Goal: Transaction & Acquisition: Purchase product/service

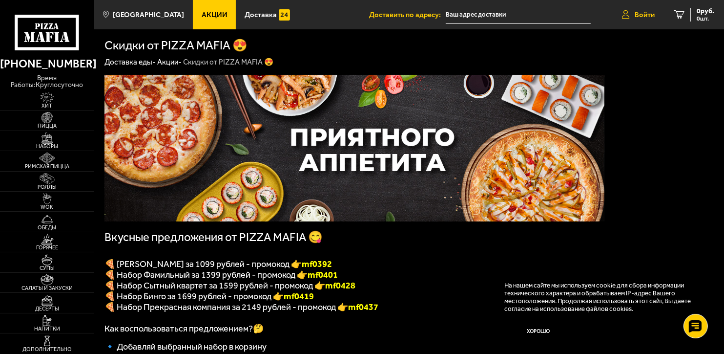
click at [637, 14] on span "Войти" at bounding box center [645, 14] width 20 height 7
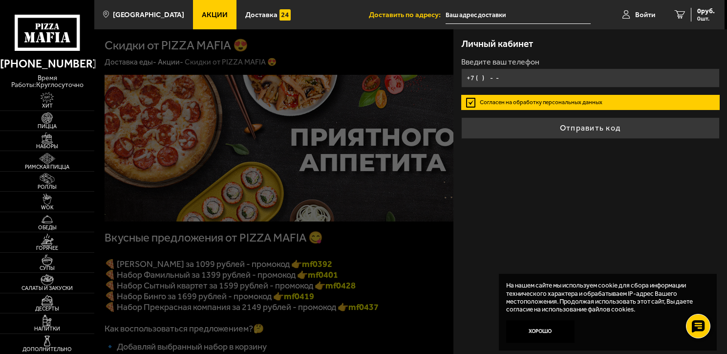
click at [515, 79] on input "+7 ( ) - -" at bounding box center [590, 77] width 258 height 19
click at [492, 75] on input "+7 ( ) - -" at bounding box center [590, 77] width 258 height 19
type input "+7 (981) 740-15-13"
click at [473, 102] on label "Согласен на обработку персональных данных" at bounding box center [590, 102] width 258 height 15
click at [0, 0] on input "Согласен на обработку персональных данных" at bounding box center [0, 0] width 0 height 0
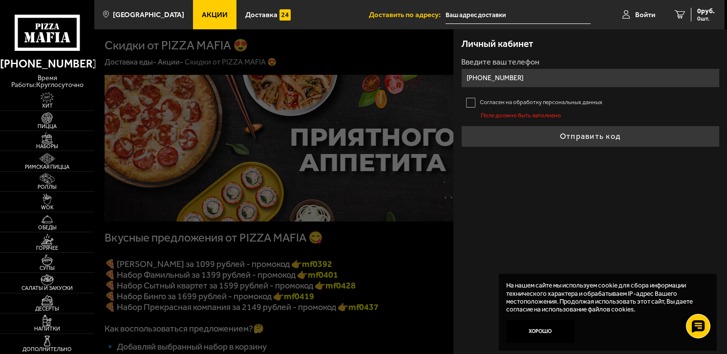
click at [473, 102] on label "Согласен на обработку персональных данных" at bounding box center [590, 102] width 258 height 15
click at [0, 0] on input "Согласен на обработку персональных данных" at bounding box center [0, 0] width 0 height 0
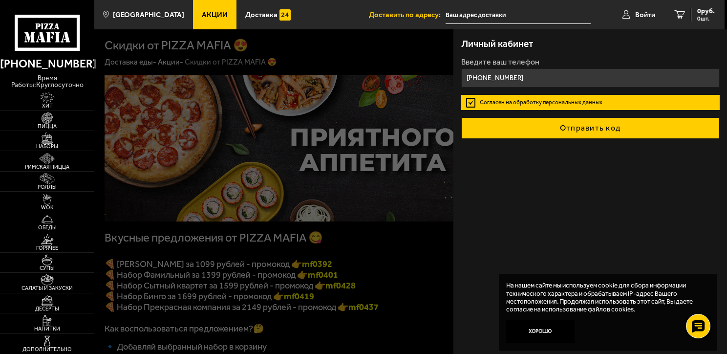
click at [548, 128] on button "Отправить код" at bounding box center [590, 127] width 258 height 21
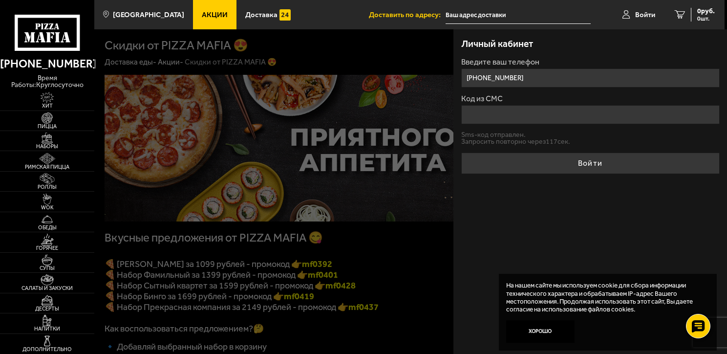
click at [486, 115] on input "Код из СМС" at bounding box center [590, 114] width 258 height 19
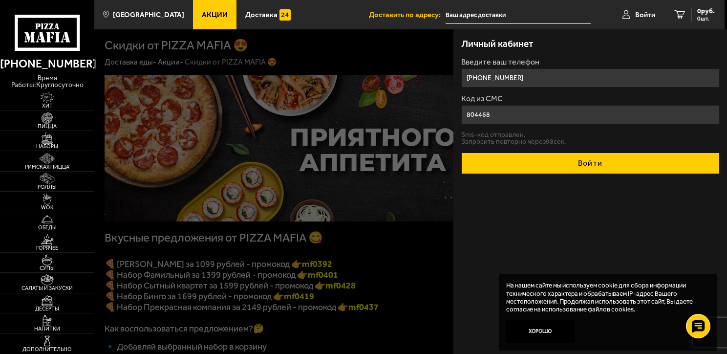
type input "804468"
click at [565, 160] on button "Войти" at bounding box center [590, 162] width 258 height 21
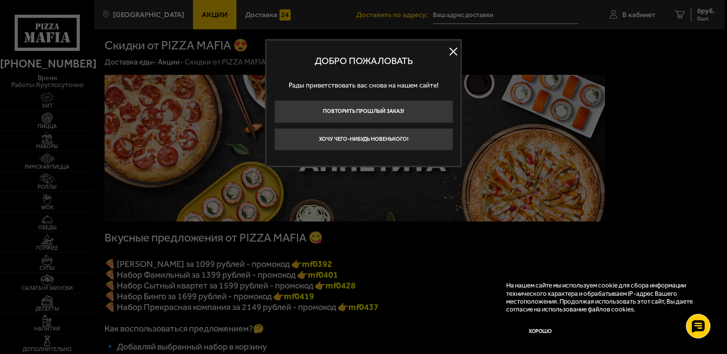
click at [451, 49] on button at bounding box center [453, 51] width 15 height 15
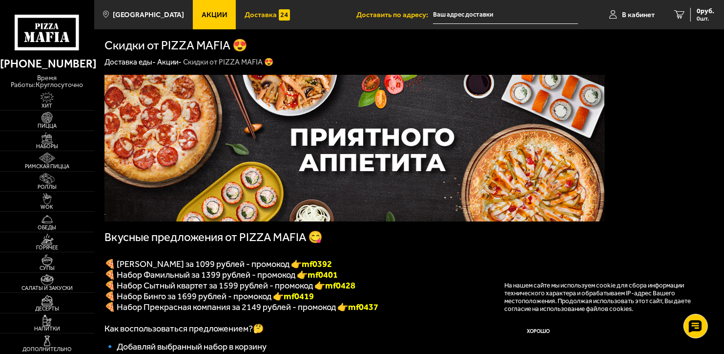
click at [248, 11] on span "Доставка" at bounding box center [261, 14] width 32 height 7
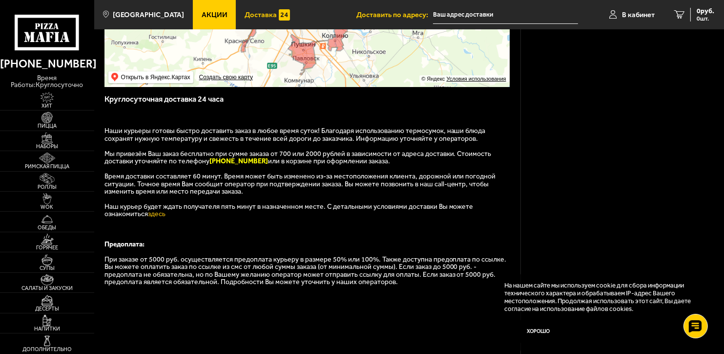
scroll to position [195, 0]
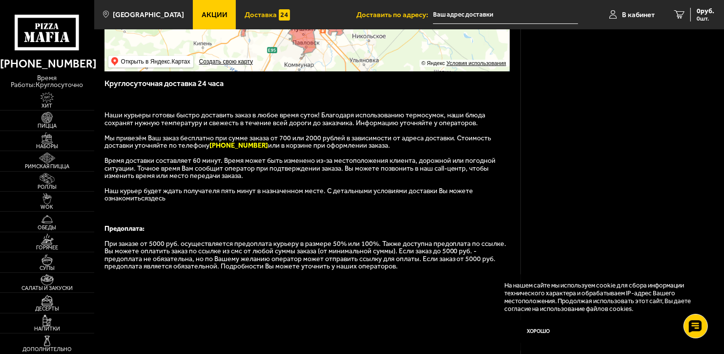
click at [148, 202] on link "здесь" at bounding box center [157, 198] width 18 height 8
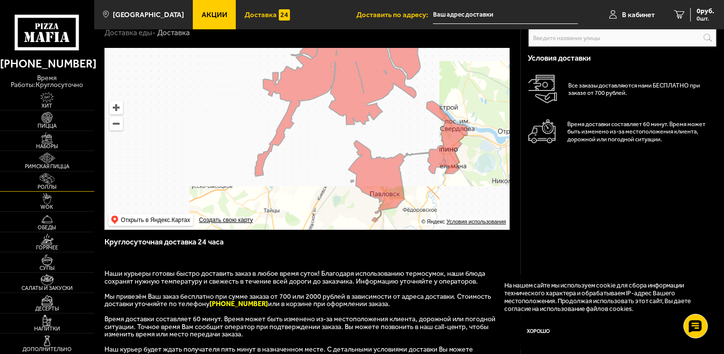
scroll to position [0, 0]
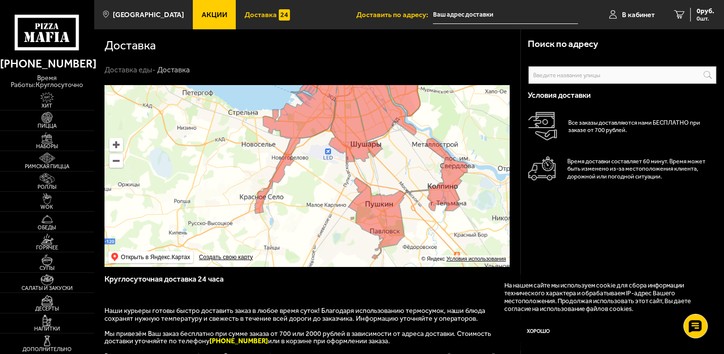
click at [237, 60] on div "Доставка Доставка еды - Доставка" at bounding box center [307, 51] width 426 height 45
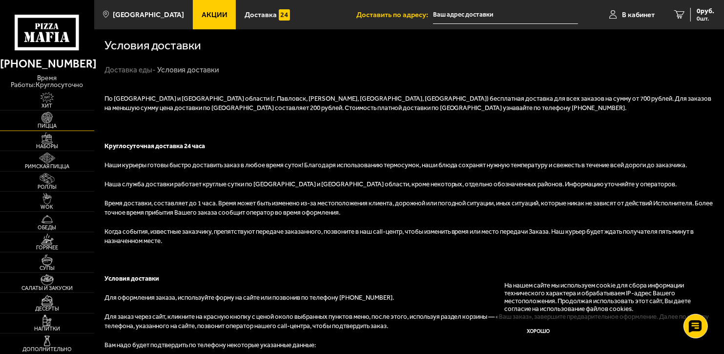
click at [49, 126] on span "Пицца" at bounding box center [47, 125] width 94 height 5
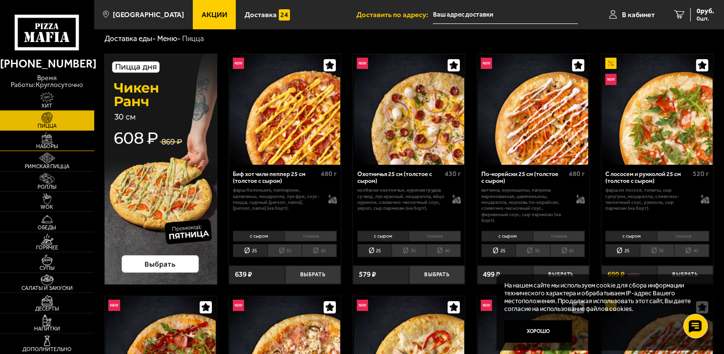
scroll to position [49, 0]
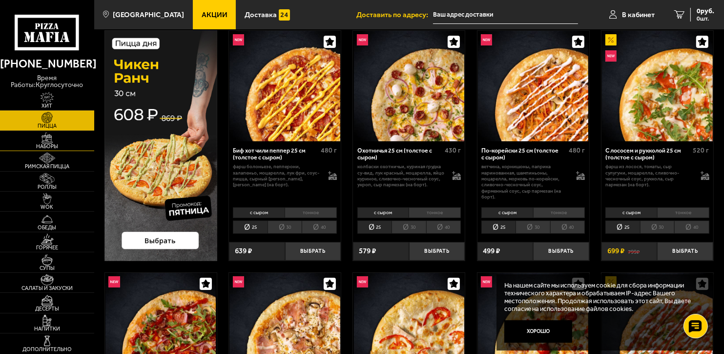
click at [65, 143] on link "Наборы" at bounding box center [47, 141] width 94 height 20
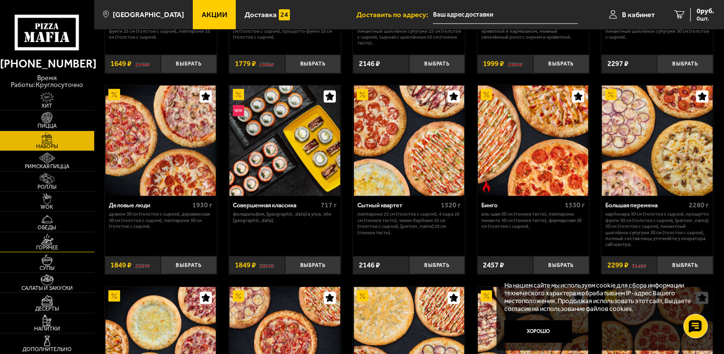
scroll to position [783, 0]
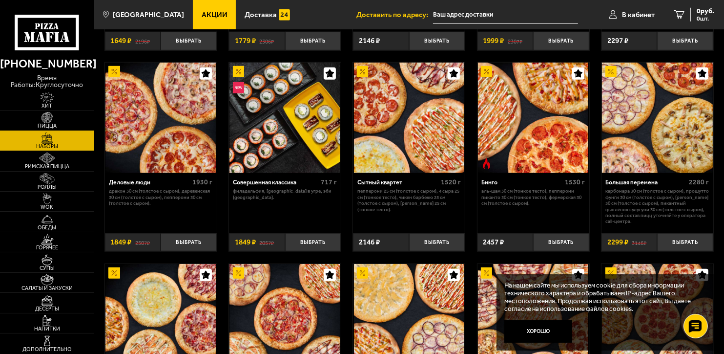
click at [32, 124] on span "Пицца" at bounding box center [47, 125] width 94 height 5
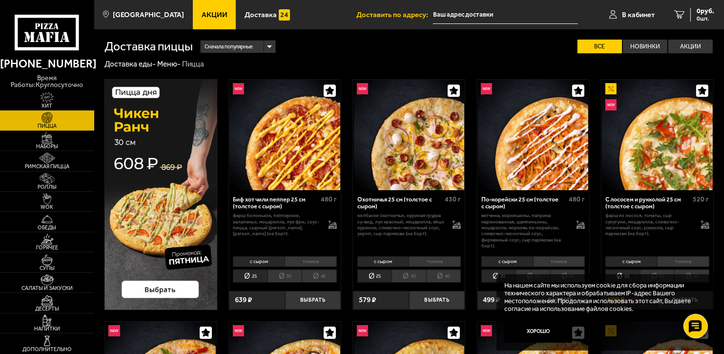
click at [271, 46] on div "Сначала популярные" at bounding box center [238, 47] width 74 height 12
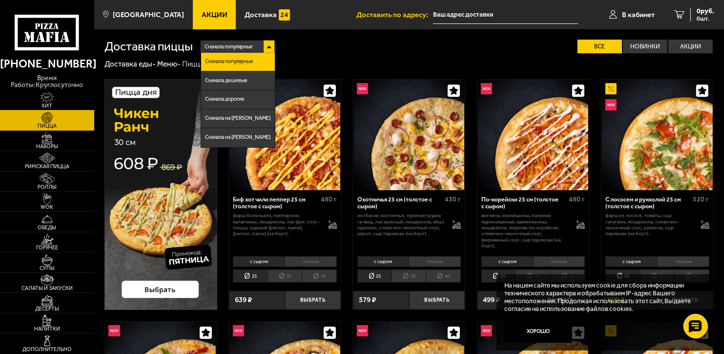
click at [47, 102] on img at bounding box center [47, 97] width 29 height 11
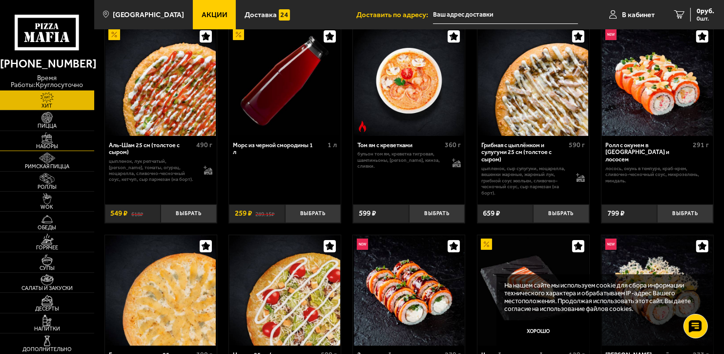
scroll to position [49, 0]
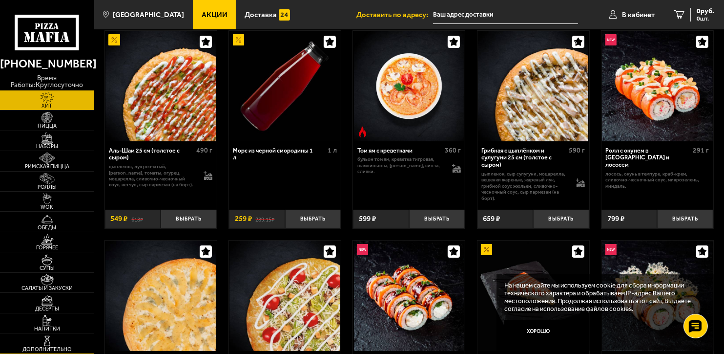
click at [65, 345] on link "Дополнительно" at bounding box center [47, 343] width 94 height 20
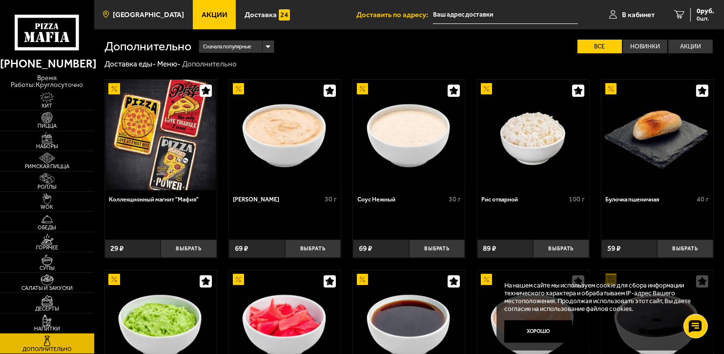
click at [131, 13] on span "[GEOGRAPHIC_DATA]" at bounding box center [148, 14] width 71 height 7
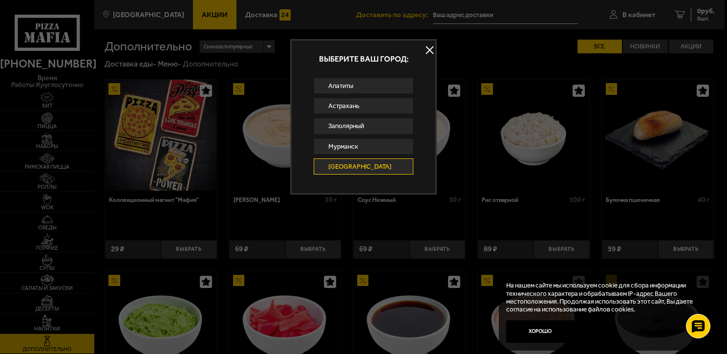
click at [311, 12] on div at bounding box center [363, 177] width 727 height 354
